Goal: Transaction & Acquisition: Purchase product/service

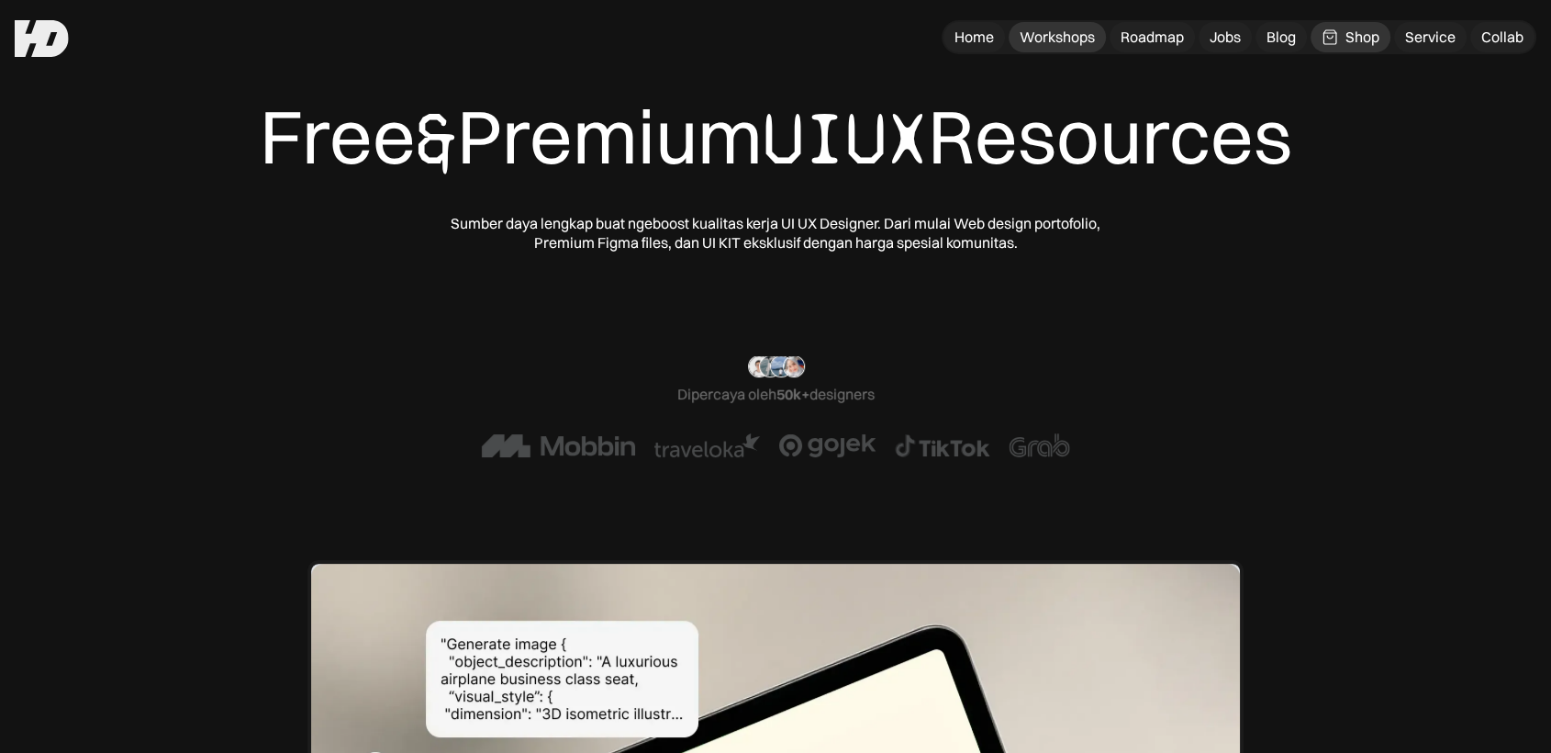
click at [1072, 31] on div "Workshops" at bounding box center [1057, 37] width 75 height 19
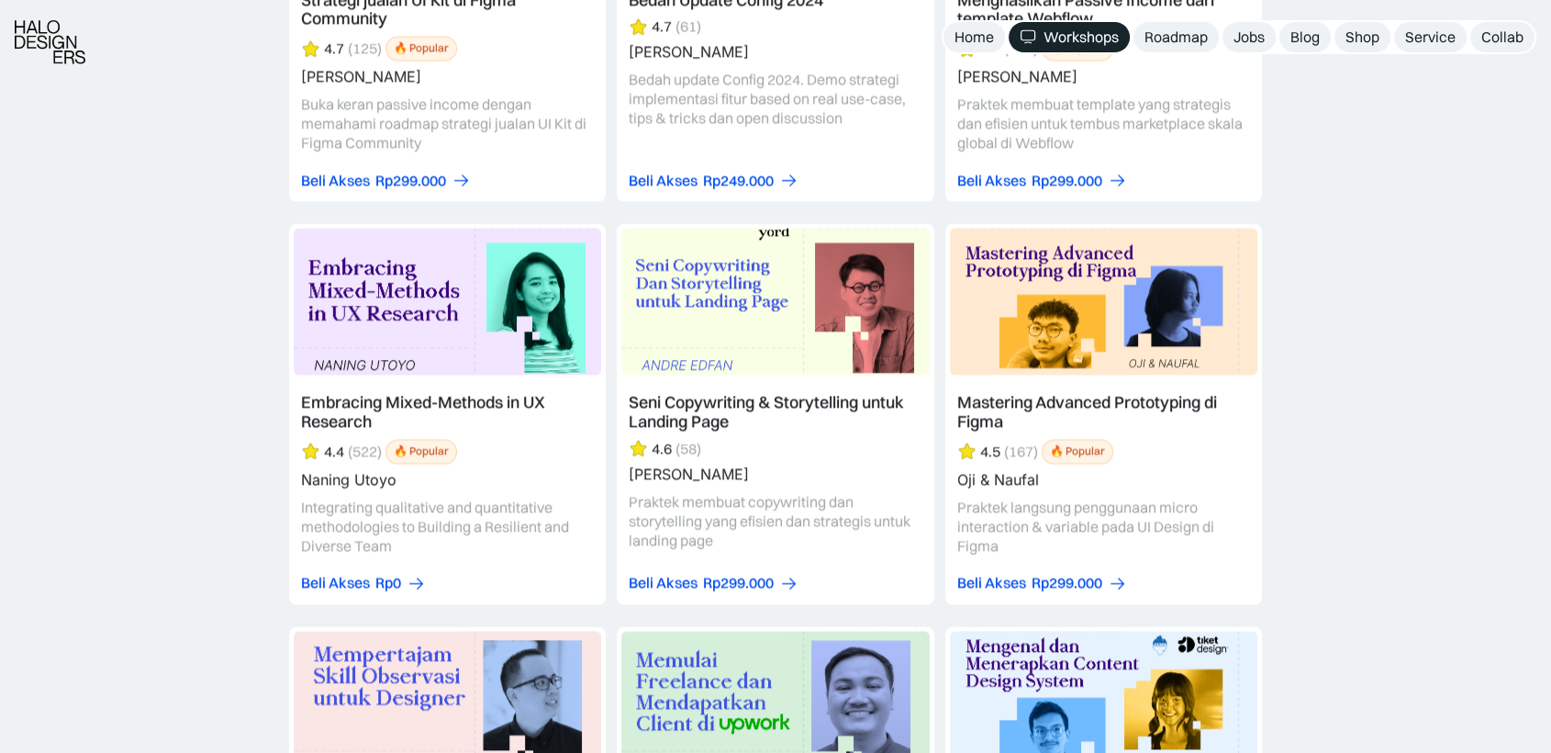
scroll to position [4046, 0]
click at [977, 38] on div "Home" at bounding box center [974, 37] width 39 height 19
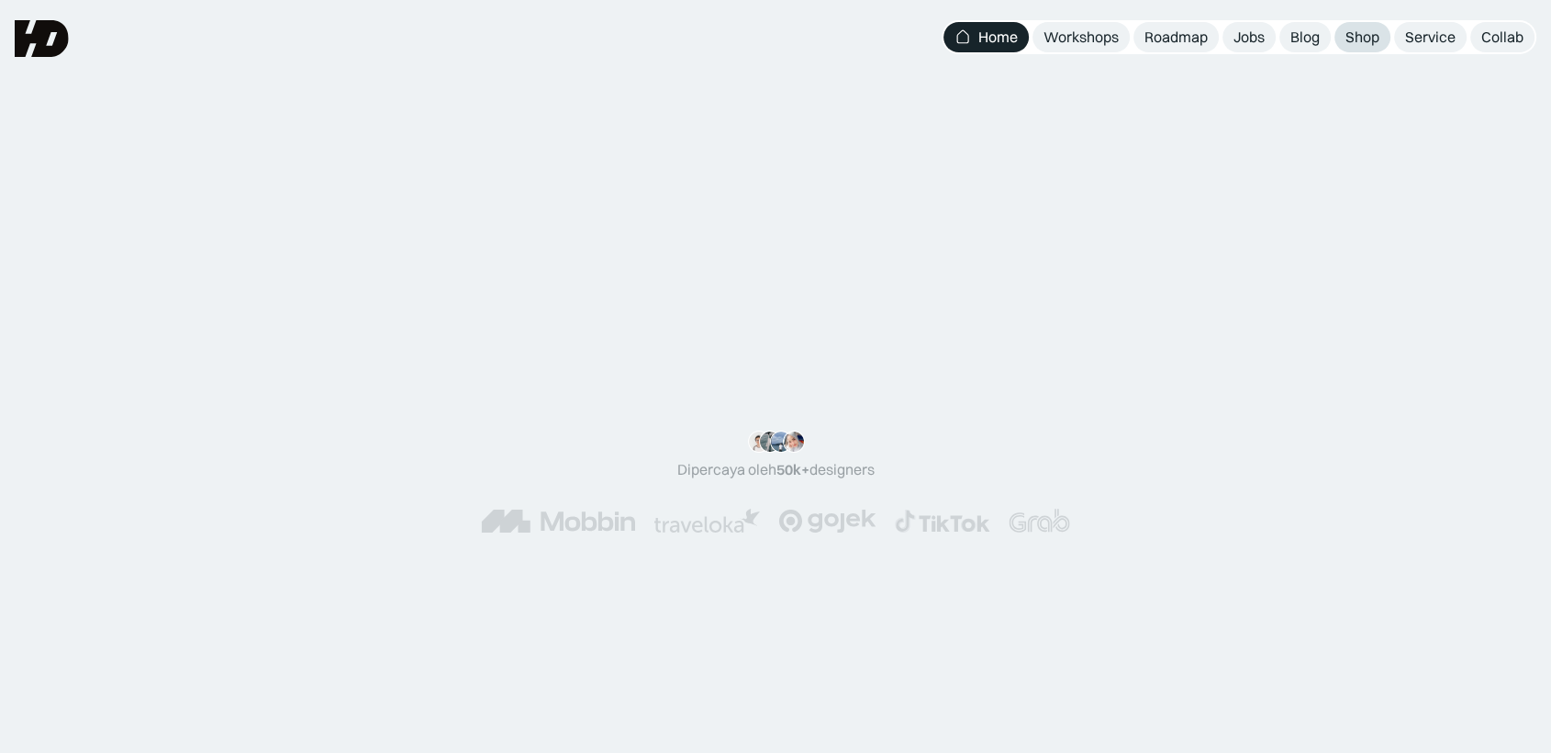
click at [1376, 42] on div "Shop" at bounding box center [1363, 37] width 34 height 19
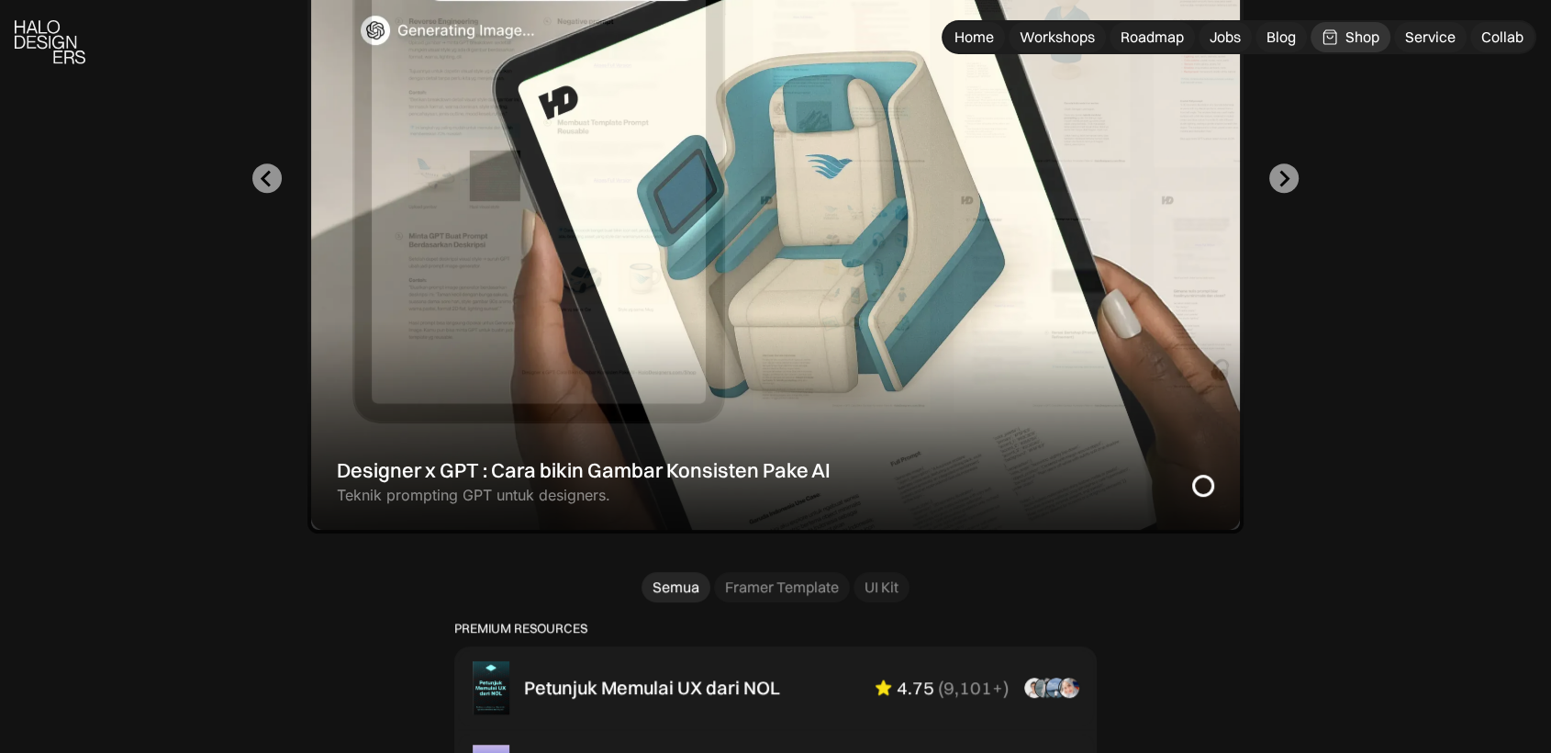
scroll to position [737, 0]
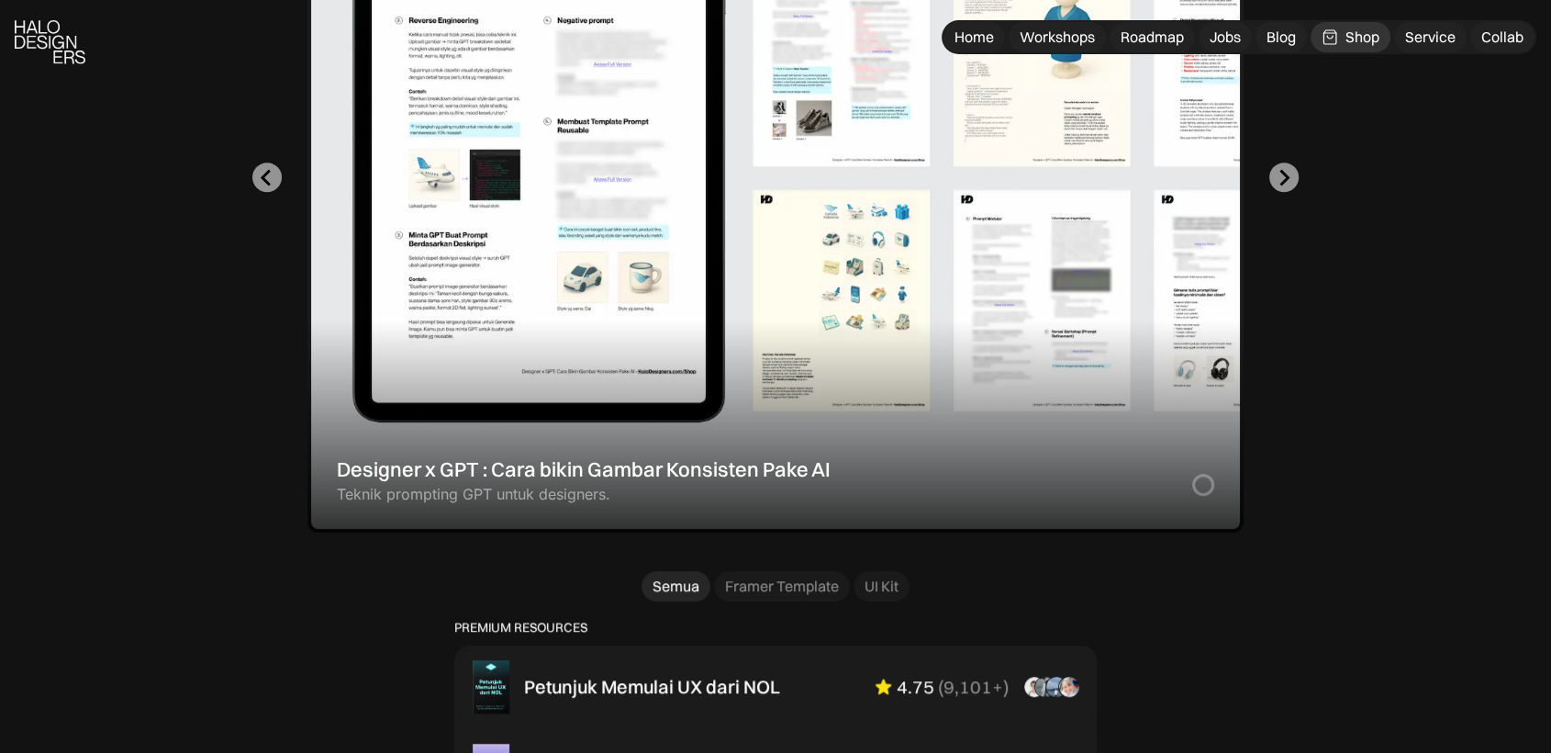
click at [709, 473] on div "1 of 2" at bounding box center [775, 178] width 936 height 710
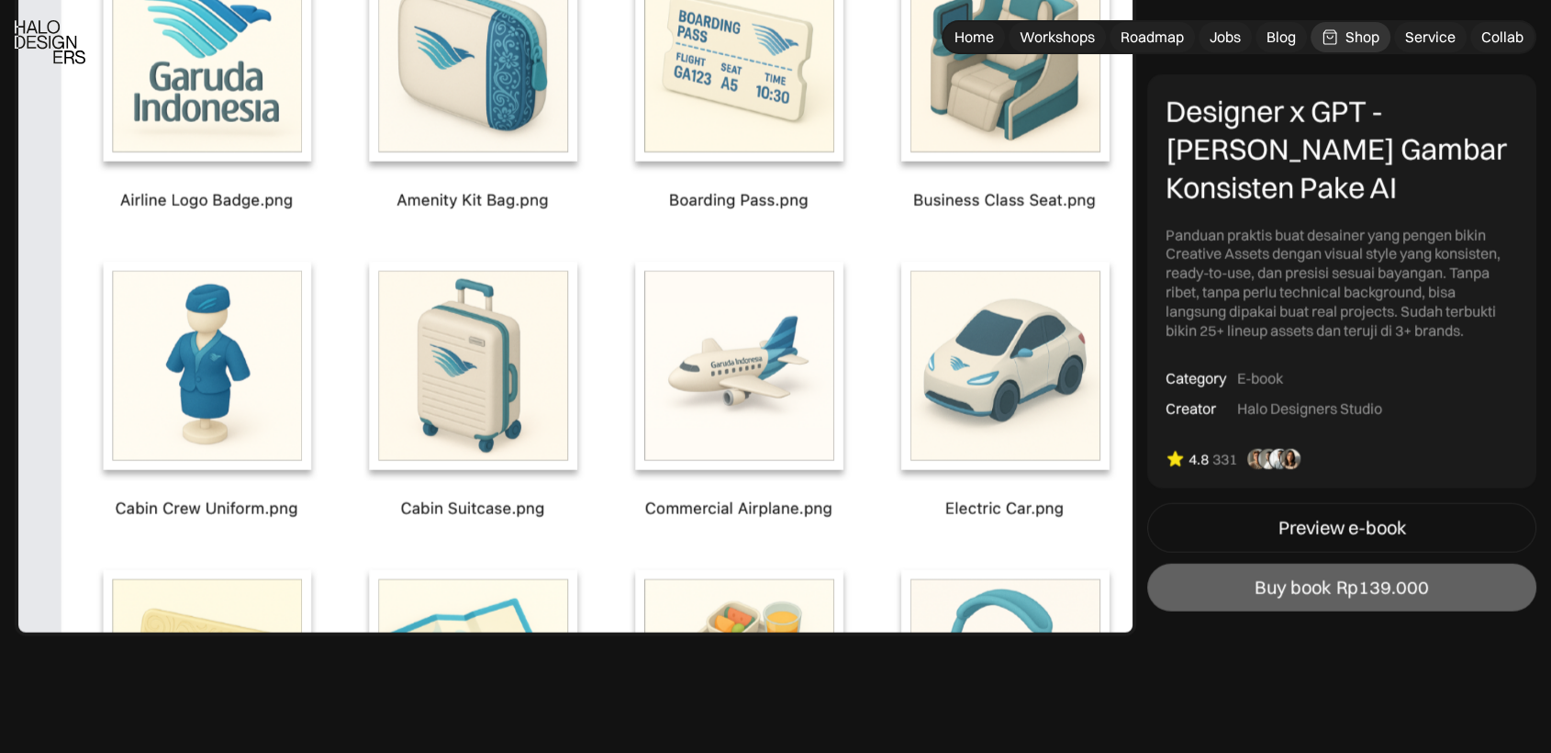
scroll to position [4687, 0]
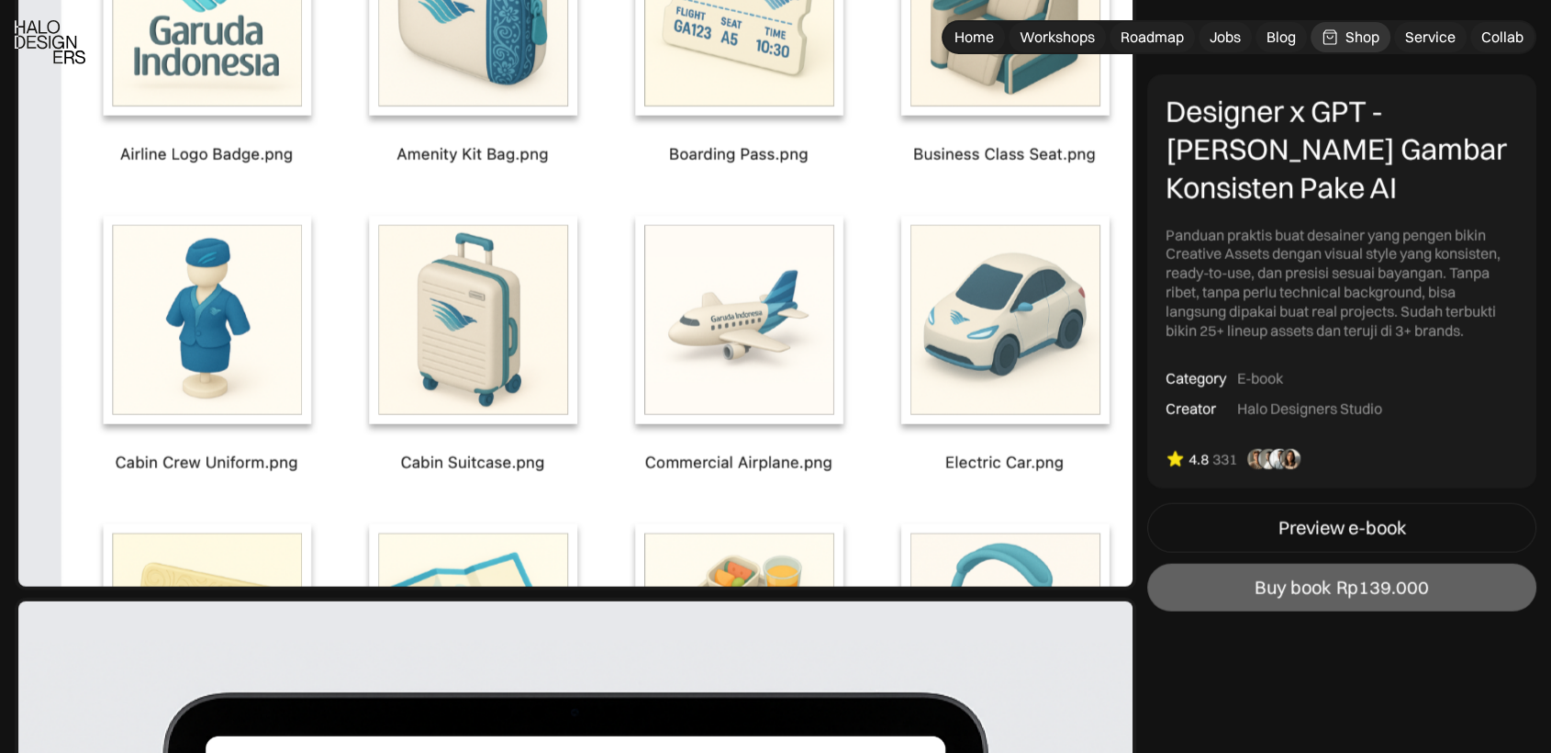
click at [729, 341] on img at bounding box center [576, 165] width 1122 height 850
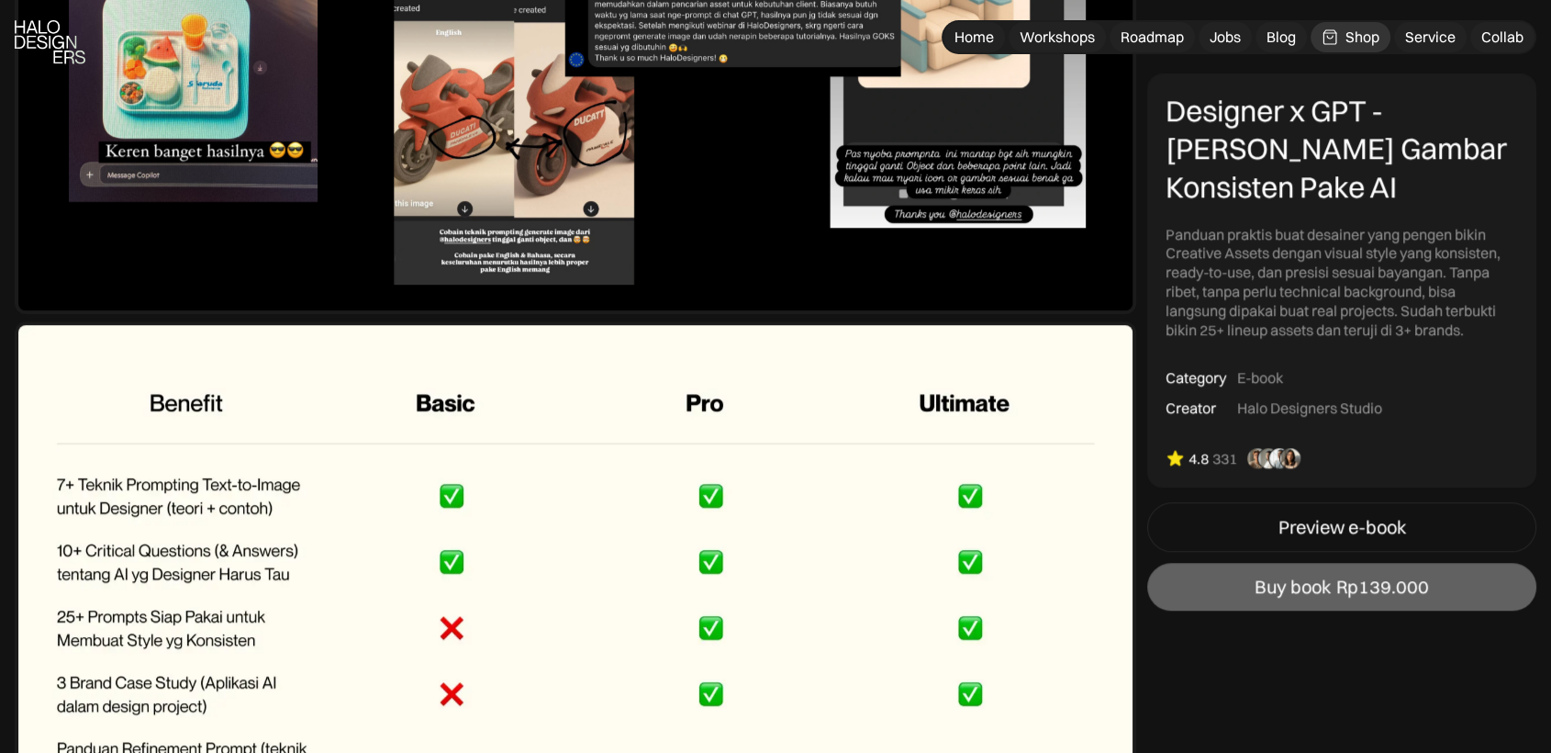
scroll to position [8394, 0]
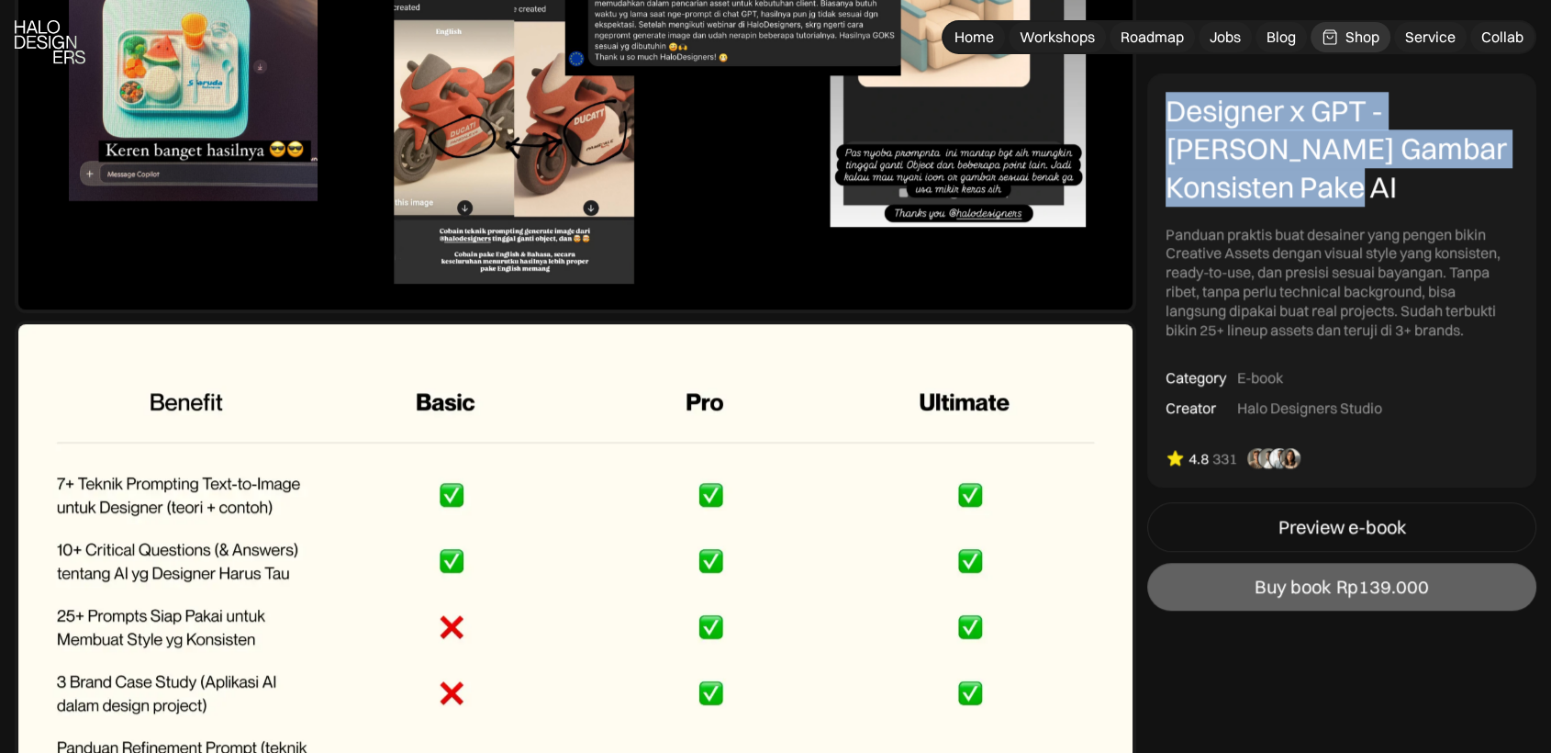
drag, startPoint x: 1275, startPoint y: 186, endPoint x: 1171, endPoint y: 98, distance: 136.1
click at [1171, 98] on div "Designer x GPT - [PERSON_NAME] Gambar Konsisten Pake AI" at bounding box center [1342, 149] width 352 height 115
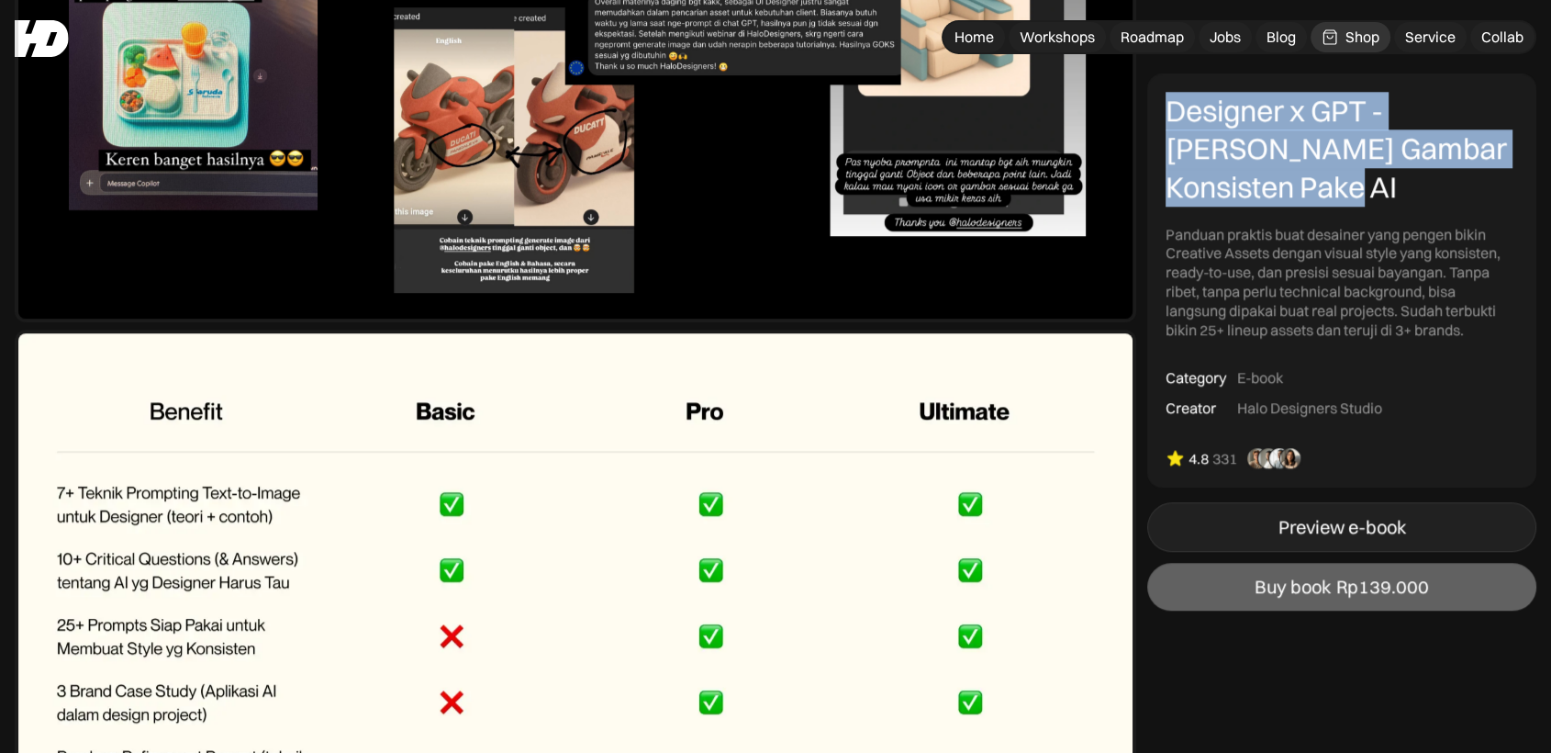
click at [1311, 541] on link "Preview e-book" at bounding box center [1341, 527] width 389 height 50
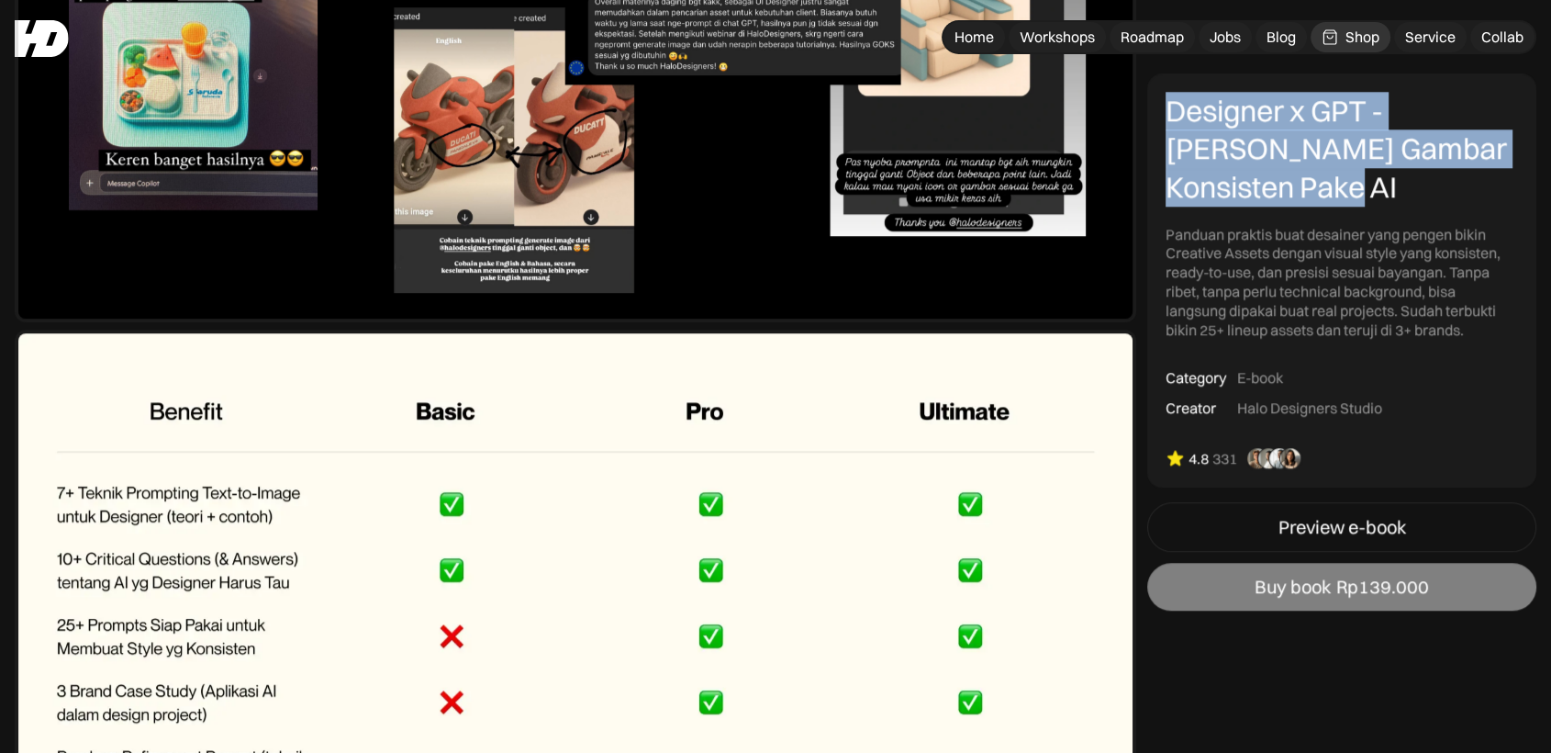
click at [1365, 604] on link "Buy book Rp139.000" at bounding box center [1341, 587] width 389 height 48
